Goal: Find specific page/section

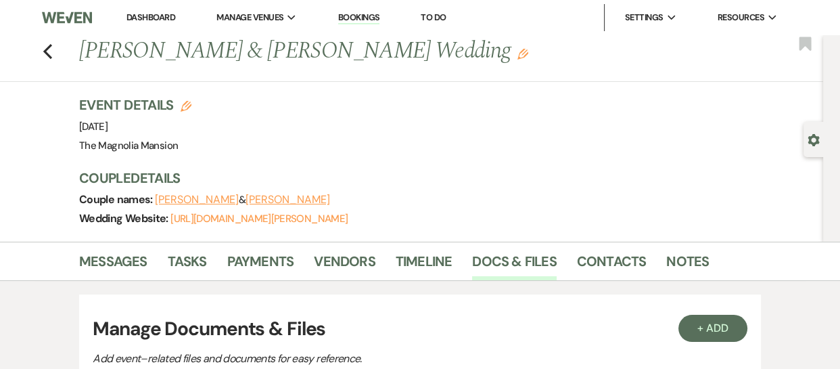
click at [154, 10] on li "Dashboard" at bounding box center [151, 17] width 62 height 27
click at [147, 17] on link "Dashboard" at bounding box center [150, 16] width 49 height 11
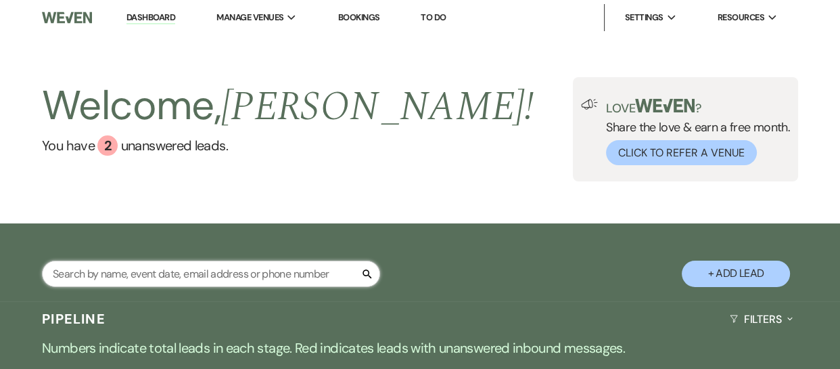
click at [147, 265] on input "text" at bounding box center [211, 273] width 338 height 26
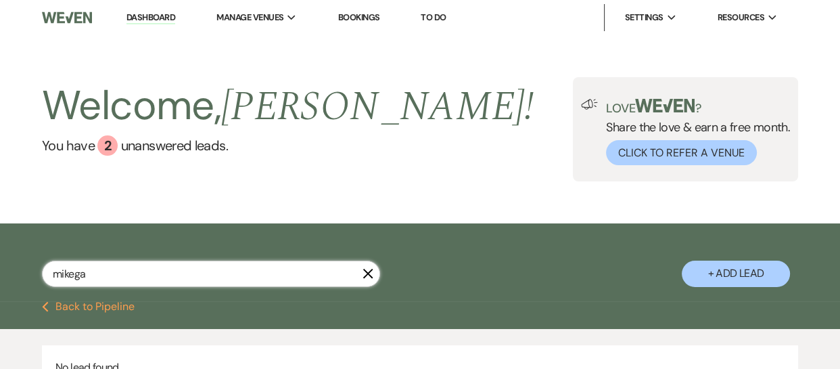
click at [101, 275] on input "mikega" at bounding box center [211, 273] width 338 height 26
type input "m"
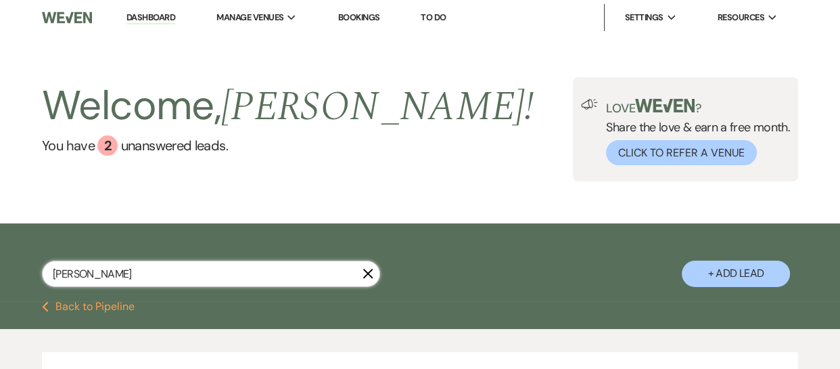
type input "[PERSON_NAME]"
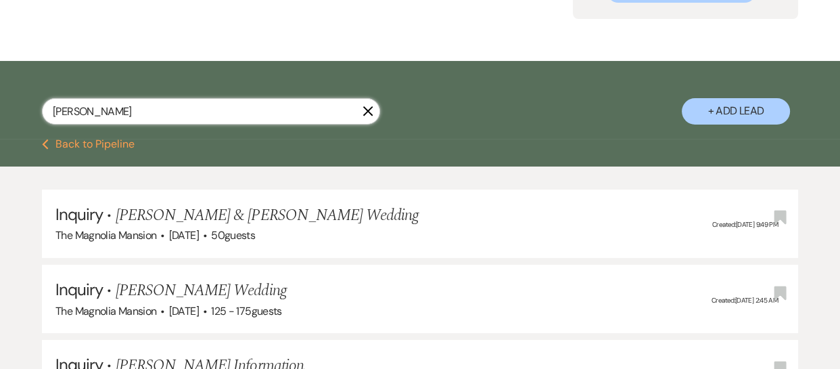
scroll to position [170, 0]
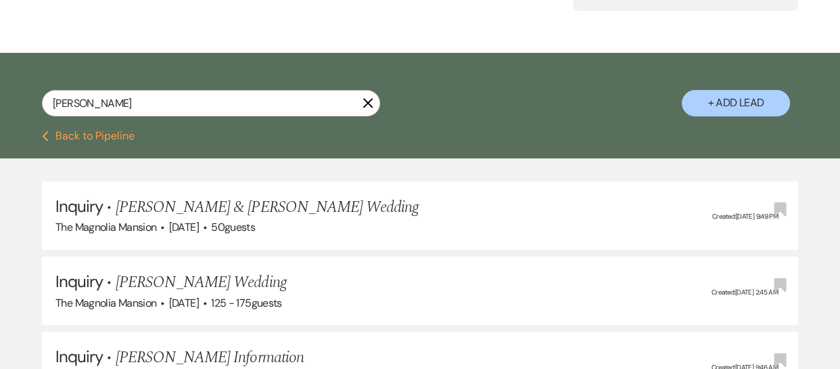
drag, startPoint x: 839, startPoint y: 124, endPoint x: 831, endPoint y: 226, distance: 101.7
click at [831, 226] on div "Inquiry · [PERSON_NAME] & [PERSON_NAME] Wedding The Magnolia Mansion · [DATE] ·…" at bounding box center [420, 328] width 840 height 340
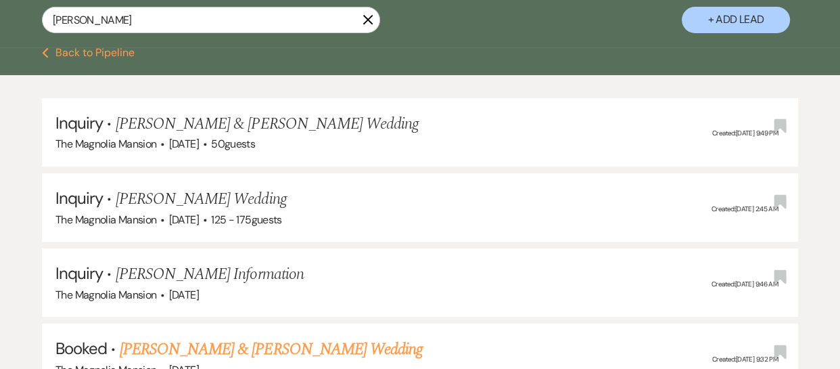
scroll to position [271, 0]
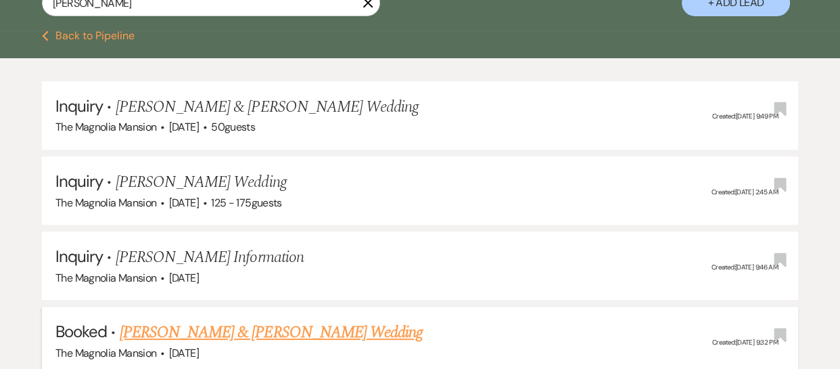
click at [354, 341] on link "[PERSON_NAME] & [PERSON_NAME] Wedding" at bounding box center [271, 332] width 303 height 24
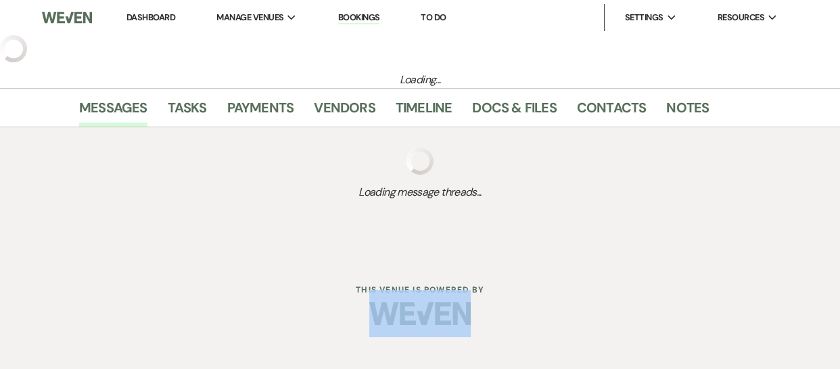
click at [354, 341] on div at bounding box center [420, 313] width 693 height 64
